Goal: Task Accomplishment & Management: Use online tool/utility

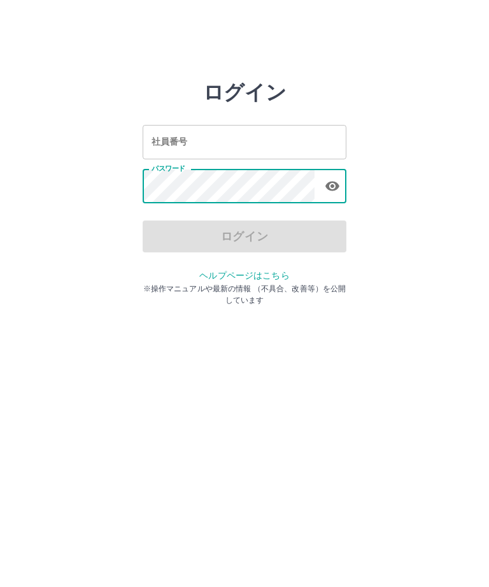
click at [265, 141] on input "社員番号" at bounding box center [245, 142] width 204 height 34
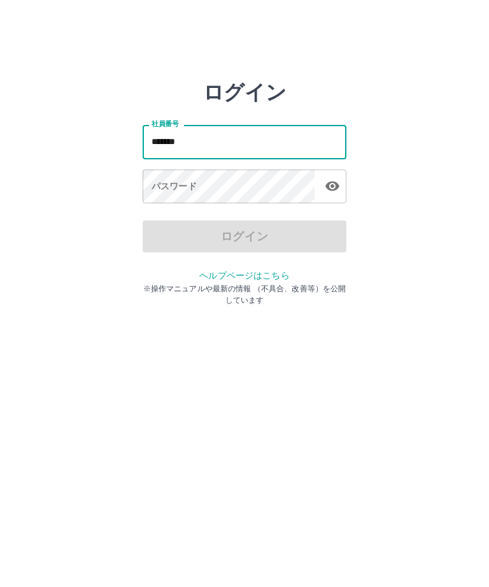
type input "*******"
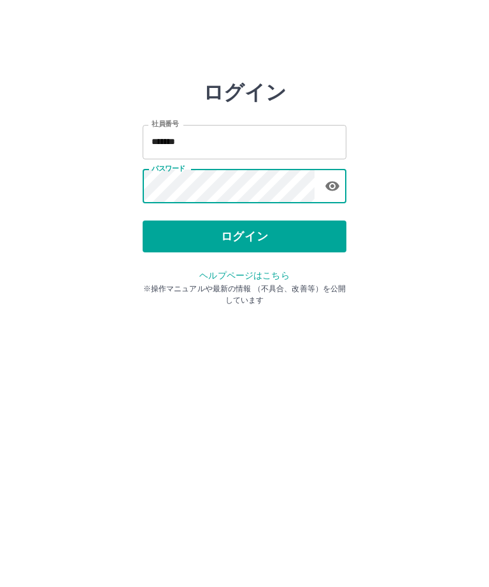
click at [248, 238] on button "ログイン" at bounding box center [245, 237] width 204 height 32
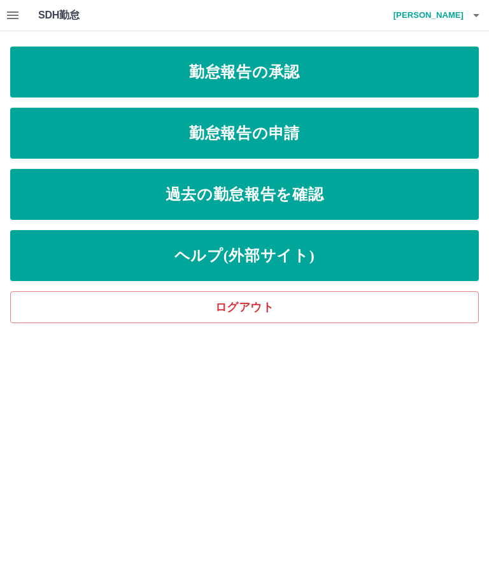
click at [284, 63] on link "勤怠報告の承認" at bounding box center [244, 72] width 469 height 51
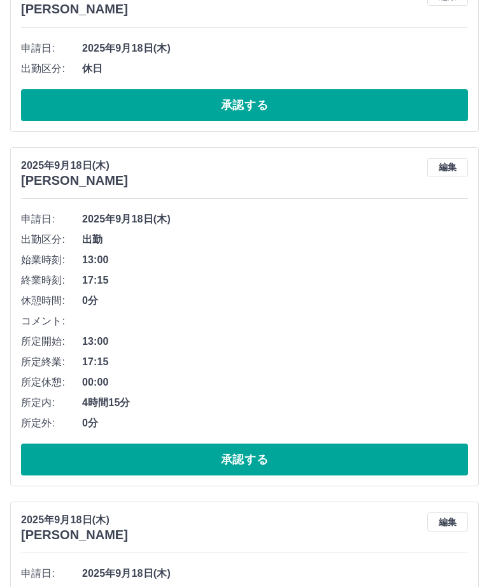
scroll to position [4590, 0]
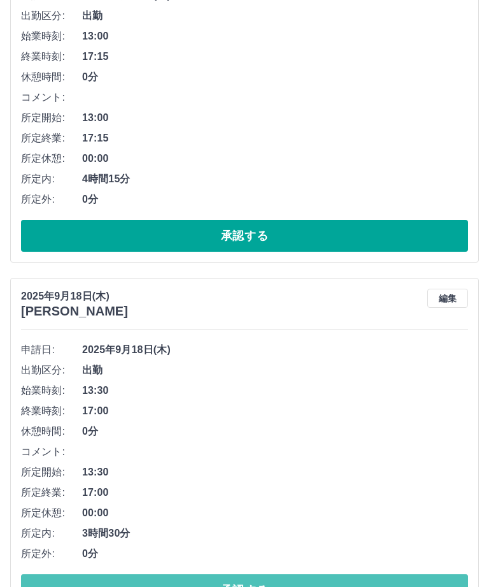
click at [256, 586] on button "承認する" at bounding box center [244, 590] width 447 height 32
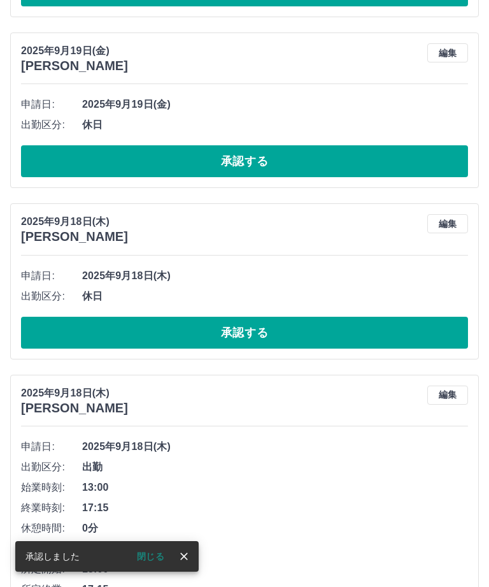
scroll to position [4136, 0]
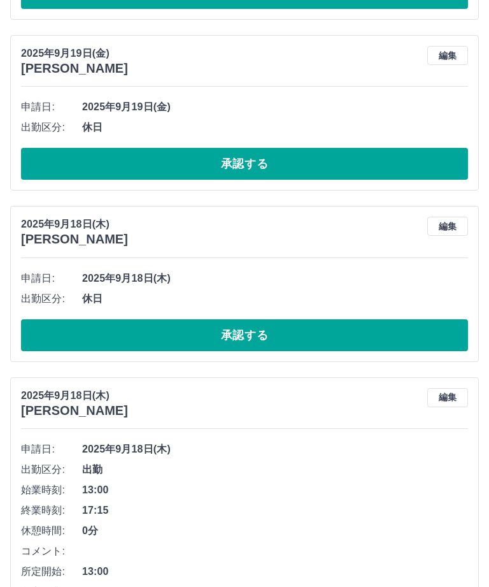
click at [244, 326] on button "承認する" at bounding box center [244, 335] width 447 height 32
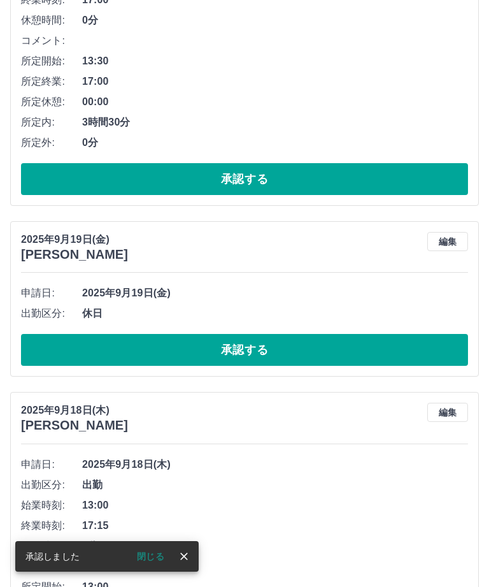
scroll to position [3950, 0]
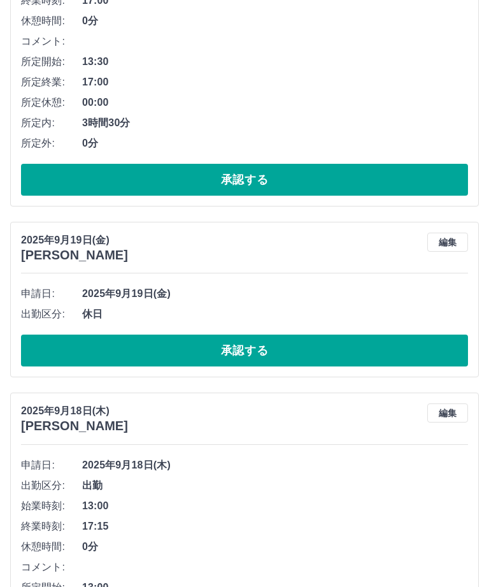
click at [240, 341] on button "承認する" at bounding box center [244, 351] width 447 height 32
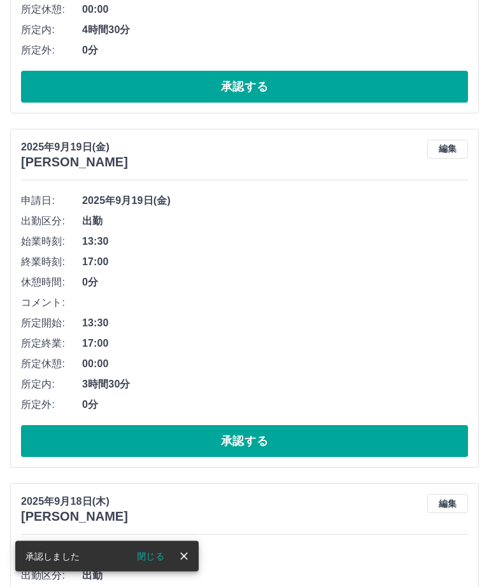
scroll to position [3687, 0]
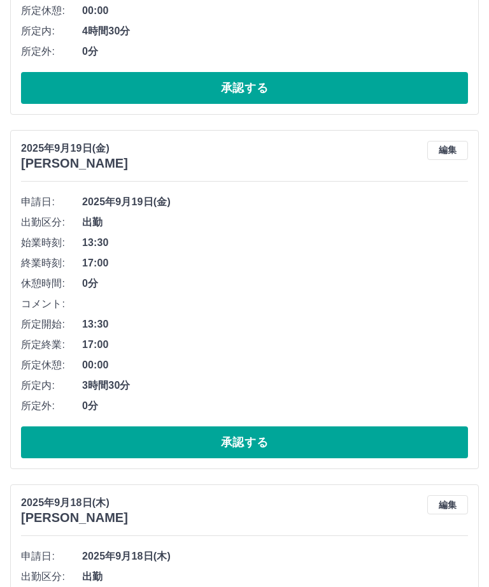
click at [259, 431] on button "承認する" at bounding box center [244, 442] width 447 height 32
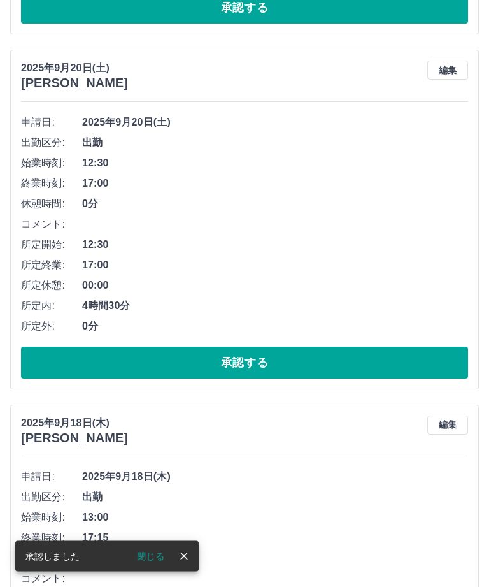
scroll to position [3405, 0]
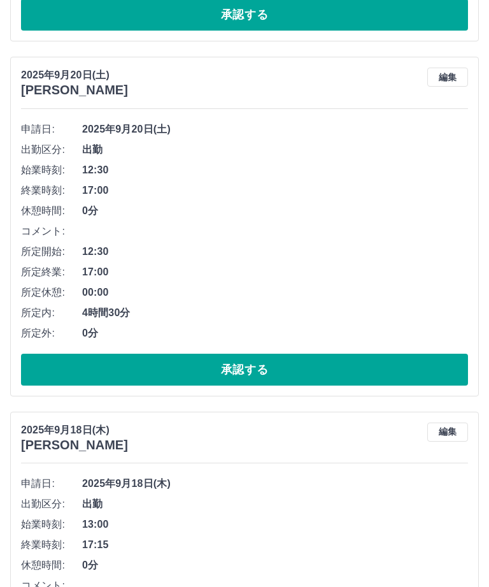
click at [258, 359] on button "承認する" at bounding box center [244, 370] width 447 height 32
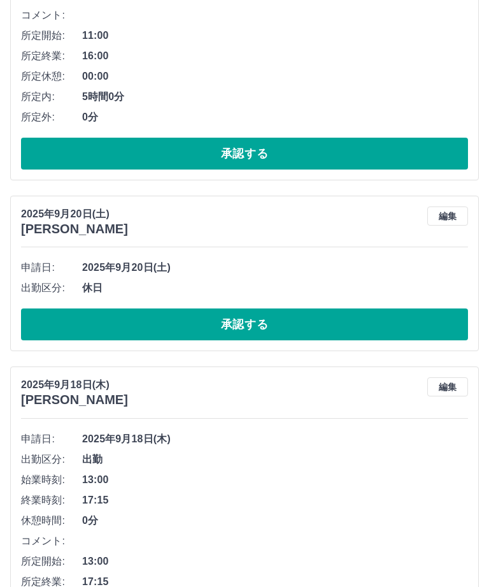
scroll to position [3096, 0]
click at [249, 315] on button "承認する" at bounding box center [244, 324] width 447 height 32
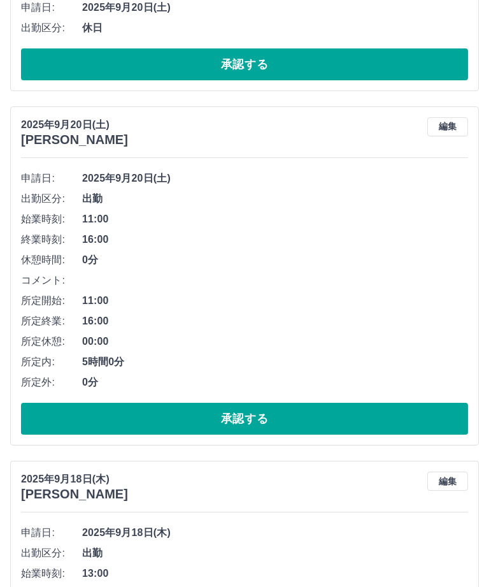
scroll to position [2830, 0]
click at [259, 411] on button "承認する" at bounding box center [244, 419] width 447 height 32
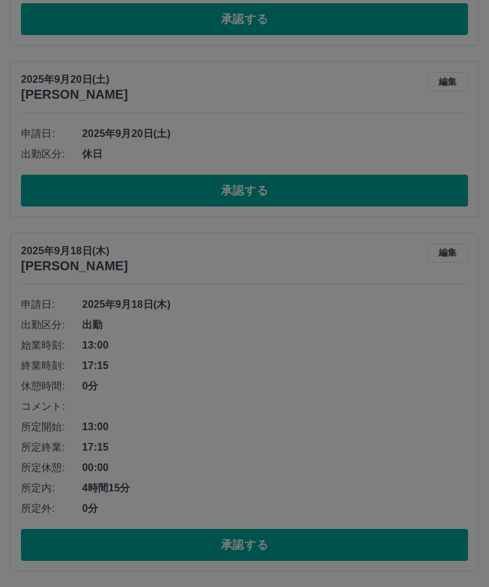
scroll to position [2660, 0]
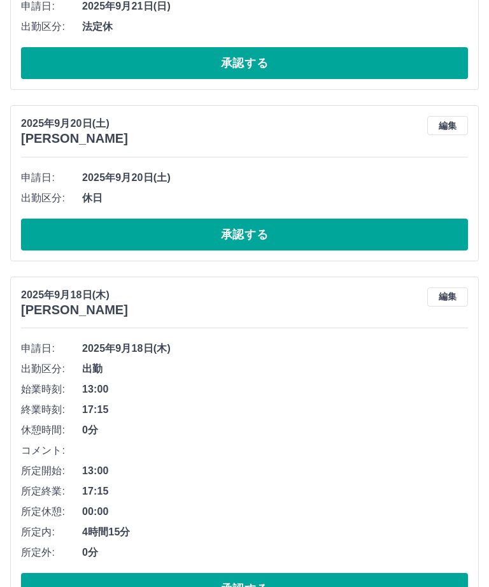
click at [254, 231] on button "承認する" at bounding box center [244, 235] width 447 height 32
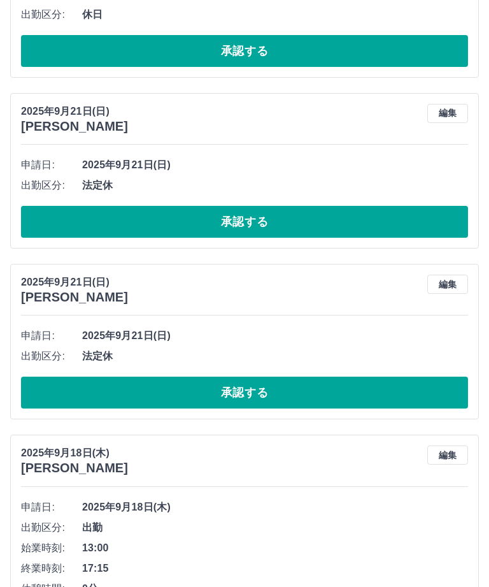
scroll to position [2331, 0]
click at [239, 391] on button "承認する" at bounding box center [244, 393] width 447 height 32
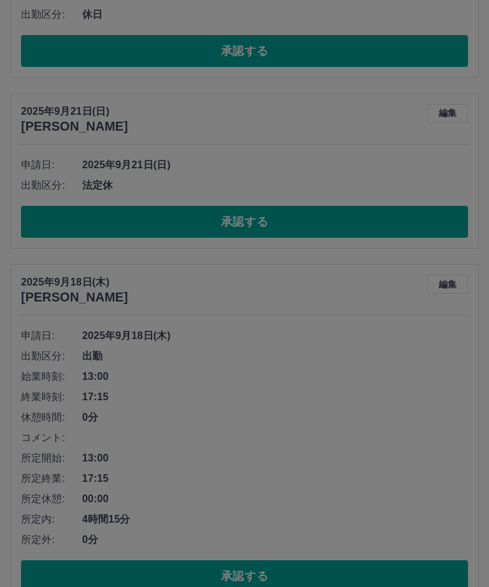
scroll to position [2319, 0]
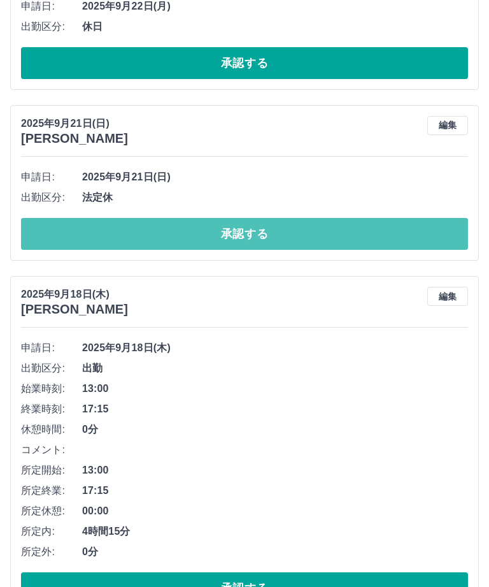
click at [256, 220] on button "承認する" at bounding box center [244, 234] width 447 height 32
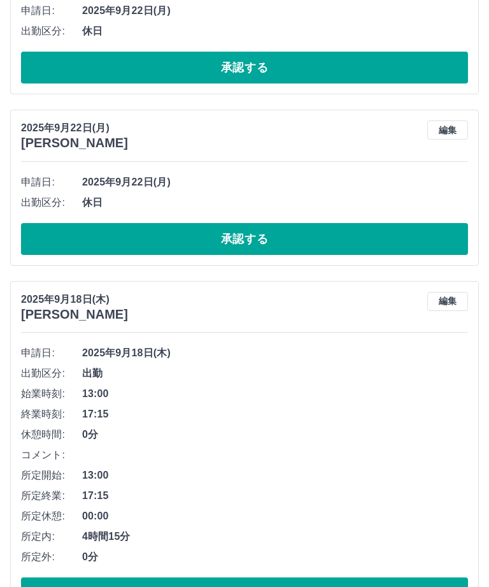
scroll to position [2148, 0]
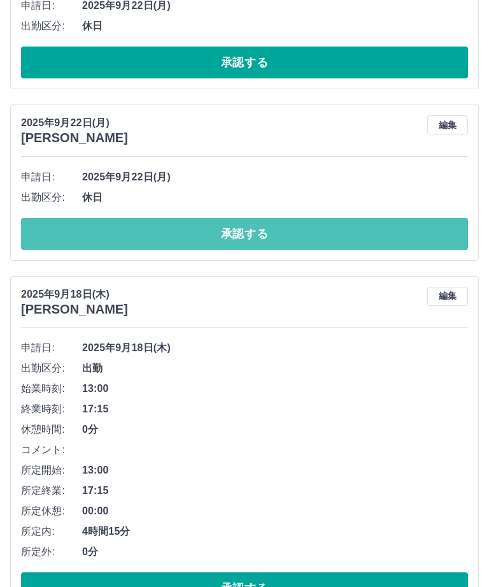
click at [265, 218] on button "承認する" at bounding box center [244, 234] width 447 height 32
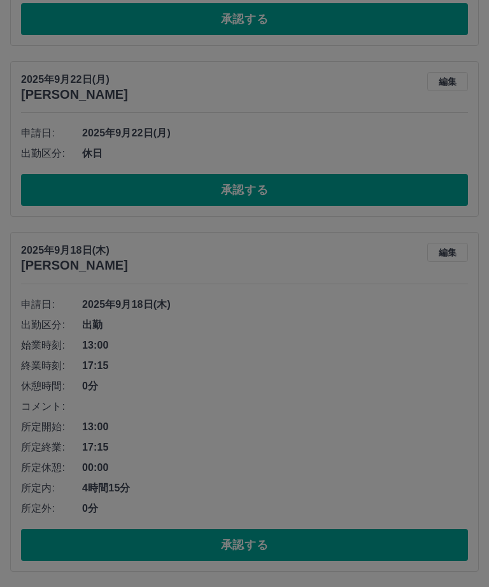
scroll to position [1977, 0]
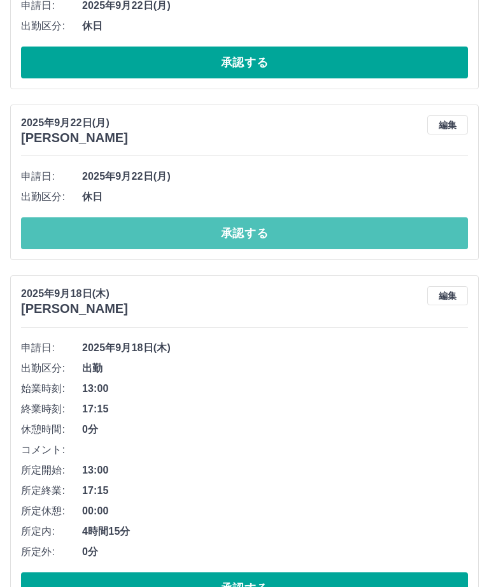
click at [241, 229] on button "承認する" at bounding box center [244, 233] width 447 height 32
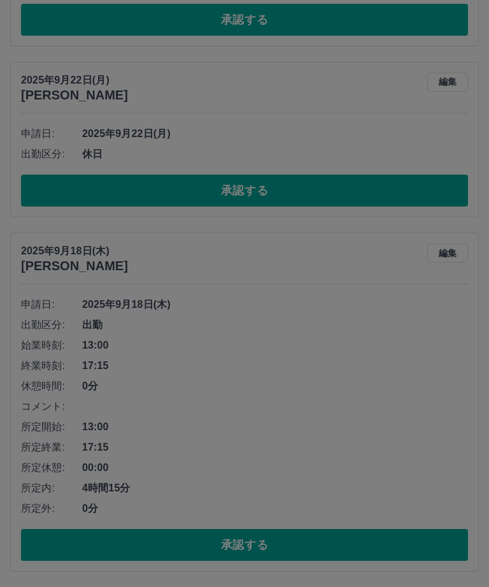
scroll to position [1806, 0]
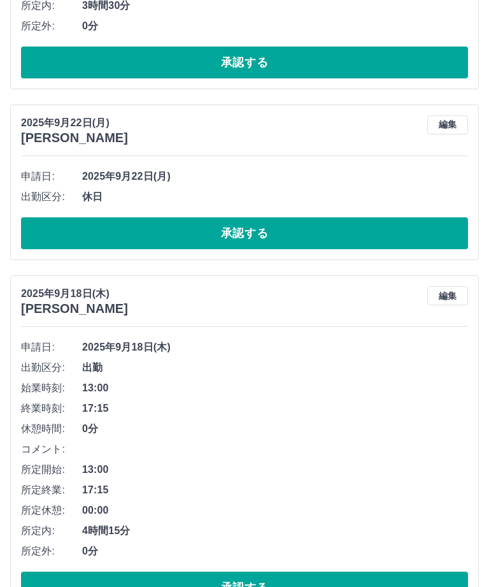
click at [242, 231] on button "承認する" at bounding box center [244, 233] width 447 height 32
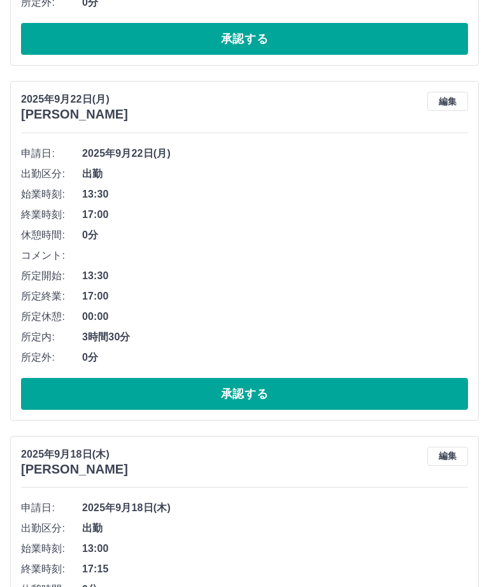
scroll to position [1474, 0]
click at [256, 389] on button "承認する" at bounding box center [244, 395] width 447 height 32
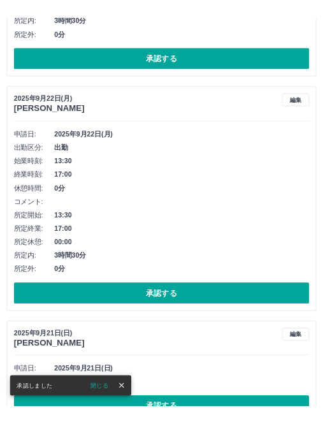
scroll to position [1615, 0]
